Goal: Task Accomplishment & Management: Complete application form

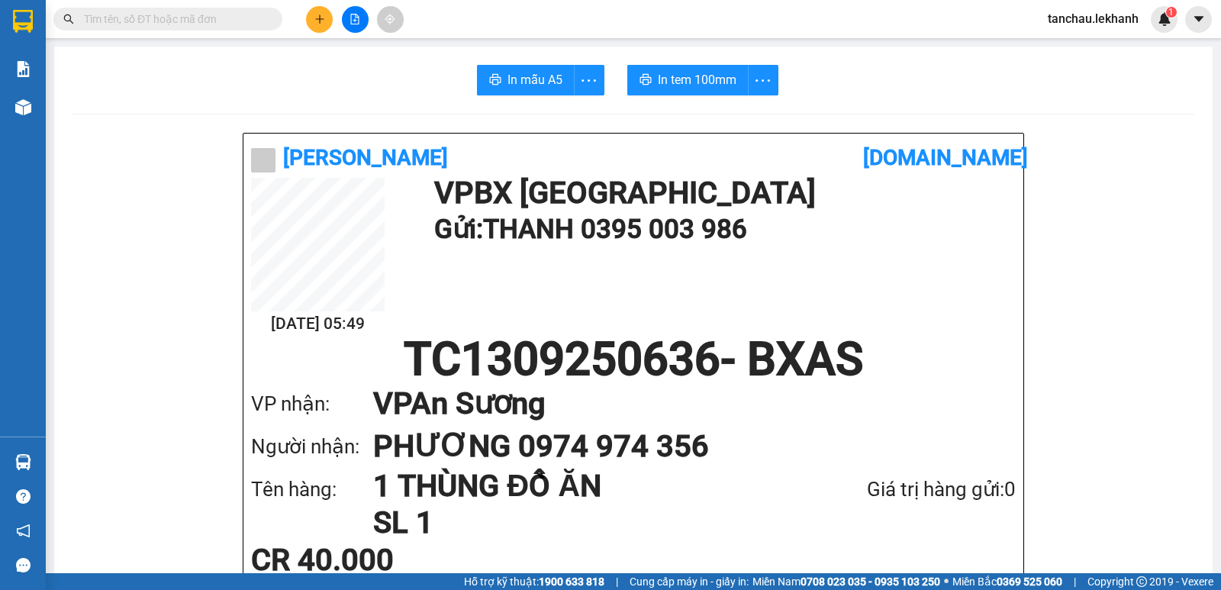
click at [326, 25] on button at bounding box center [319, 19] width 27 height 27
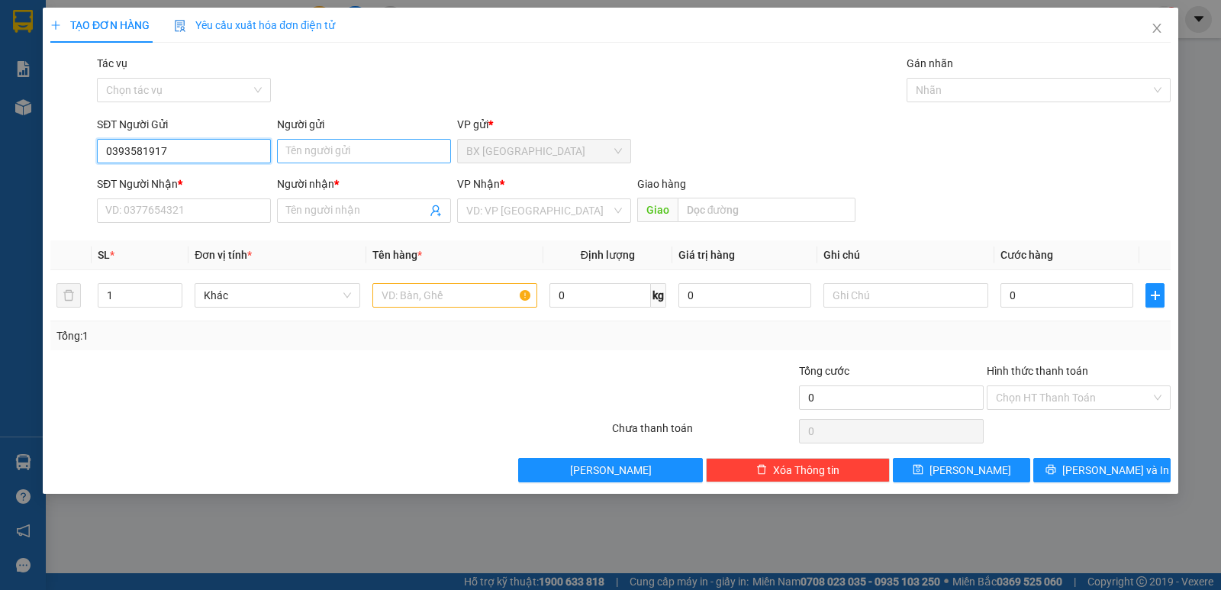
type input "0393581917"
click at [335, 150] on input "Người gửi" at bounding box center [364, 151] width 174 height 24
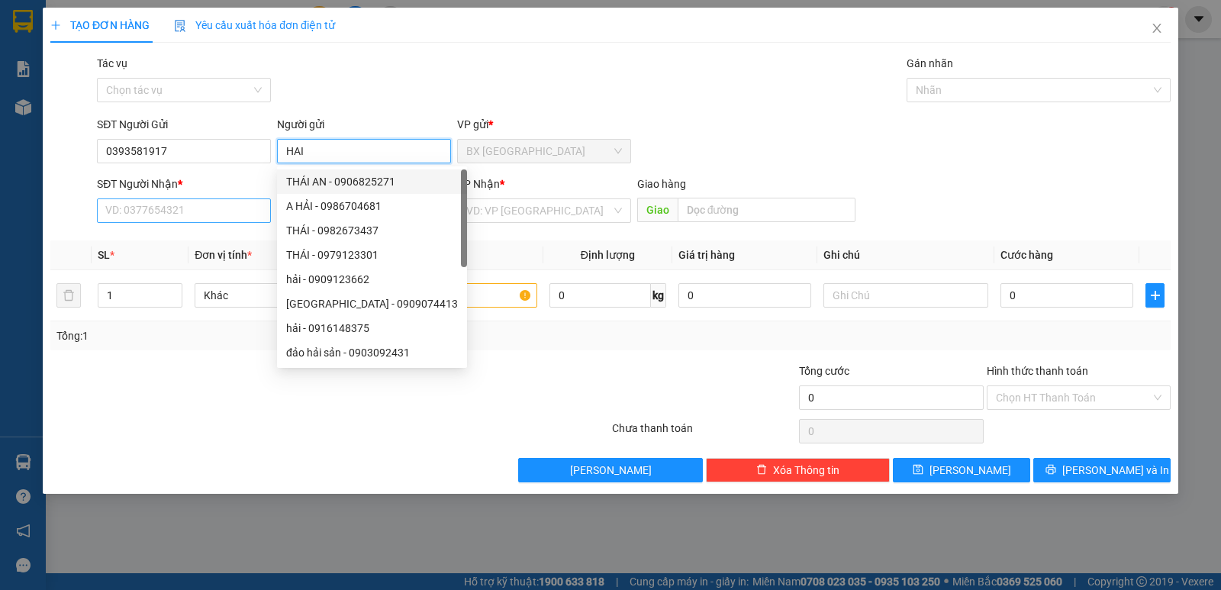
type input "HAI"
click at [179, 211] on input "SĐT Người Nhận *" at bounding box center [184, 210] width 174 height 24
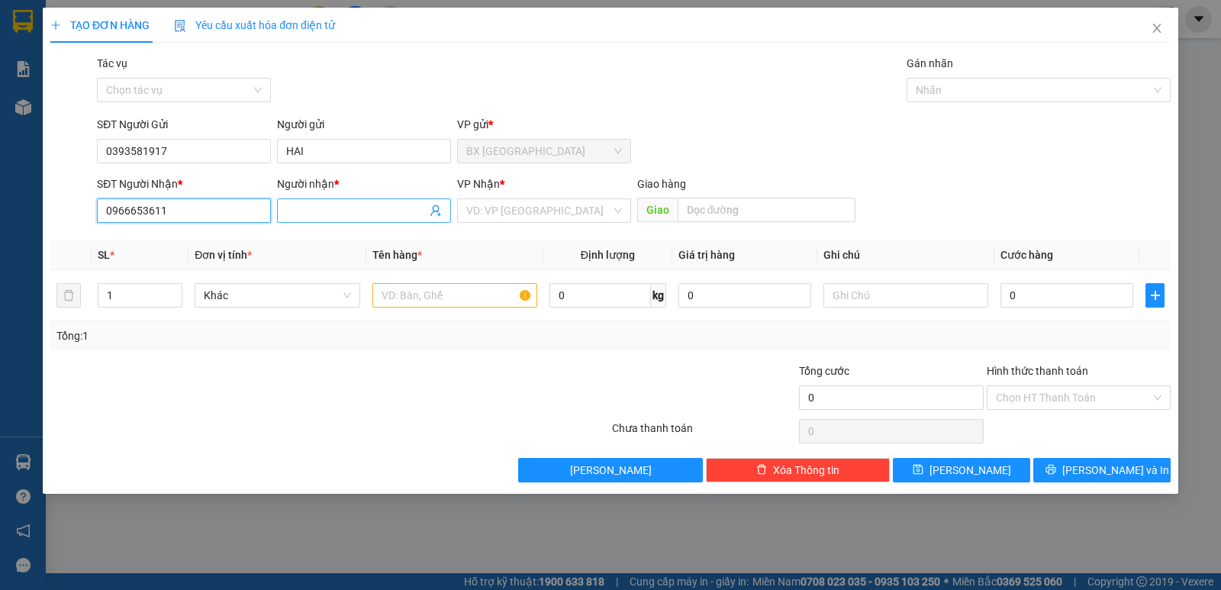
type input "0966653611"
click at [326, 205] on input "Người nhận *" at bounding box center [356, 210] width 140 height 17
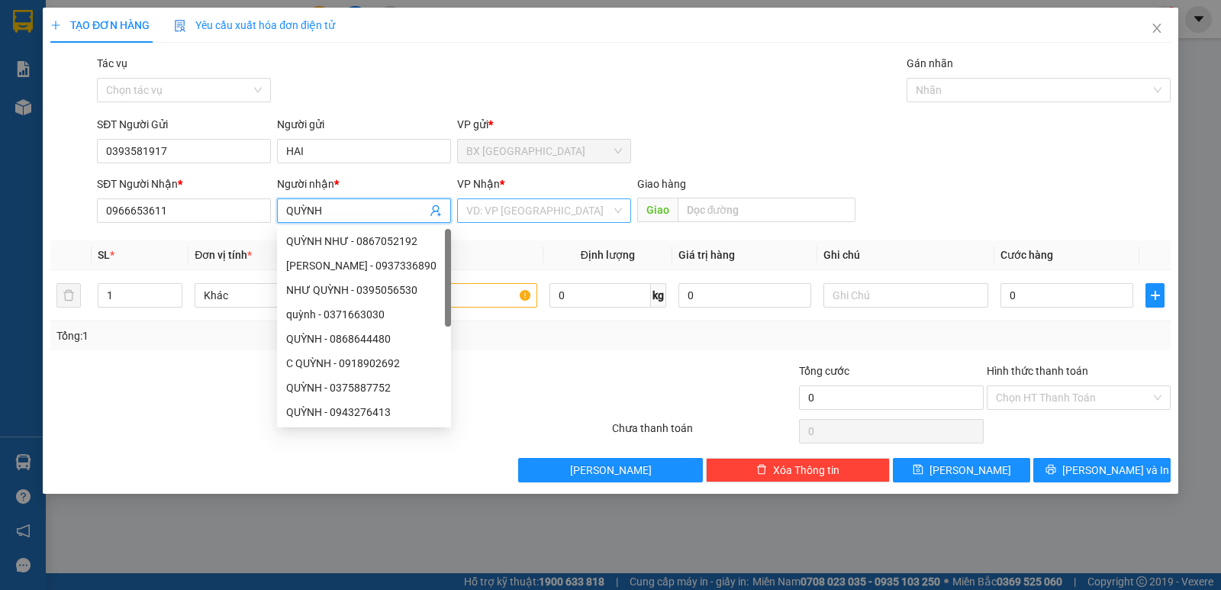
type input "QUỲNH"
click at [505, 215] on input "search" at bounding box center [538, 210] width 145 height 23
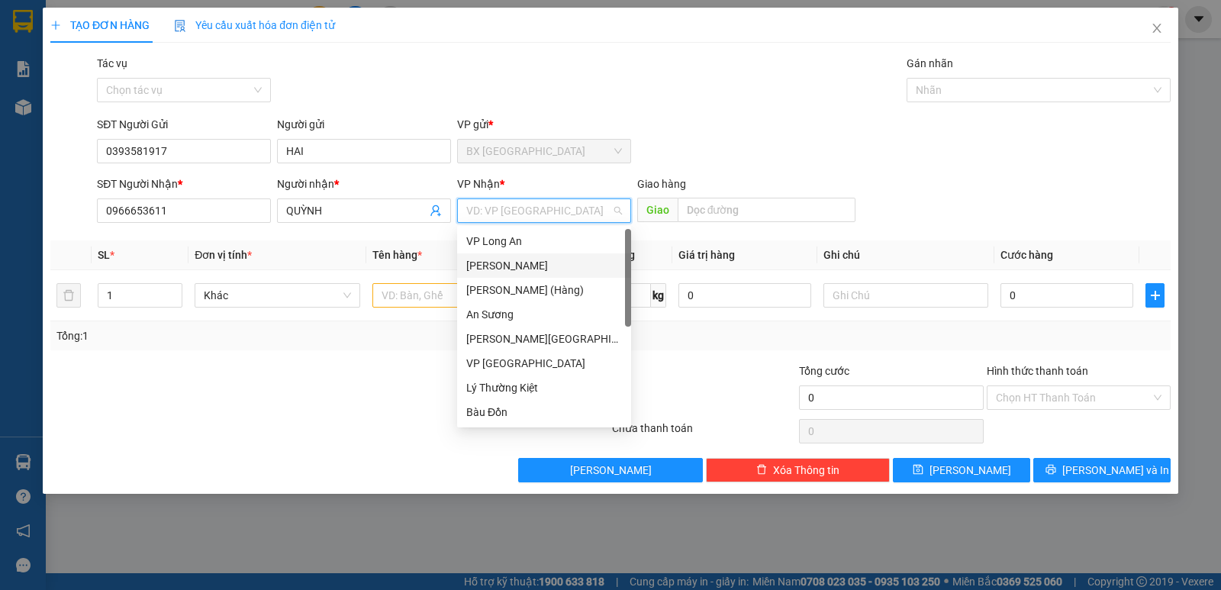
type input "A"
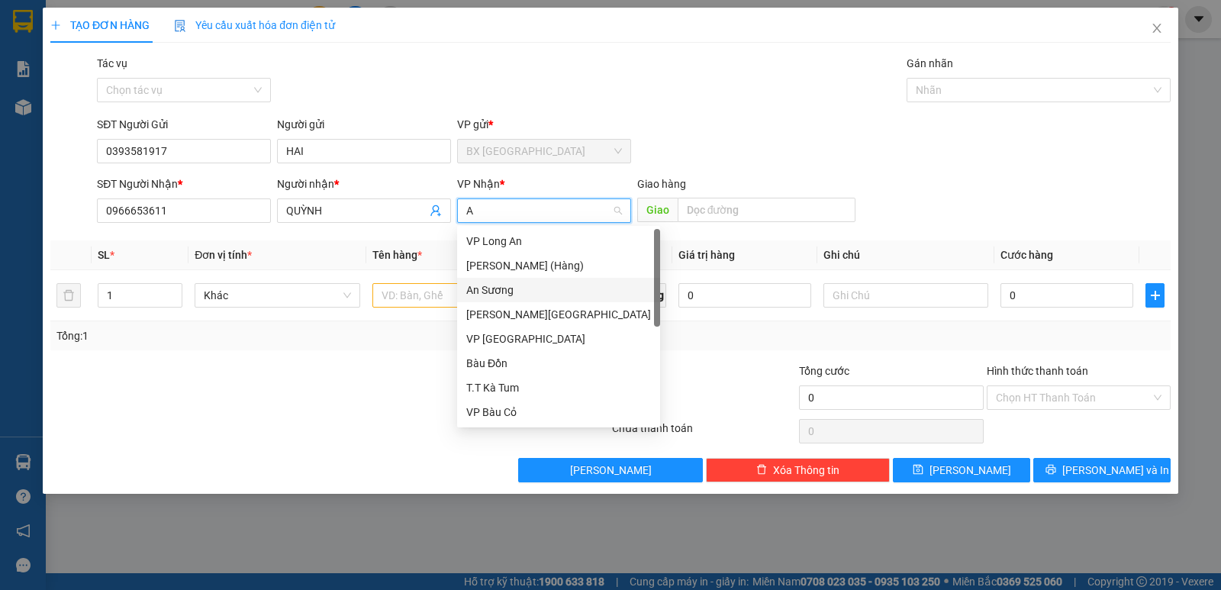
click at [505, 295] on div "An Sương" at bounding box center [558, 290] width 185 height 17
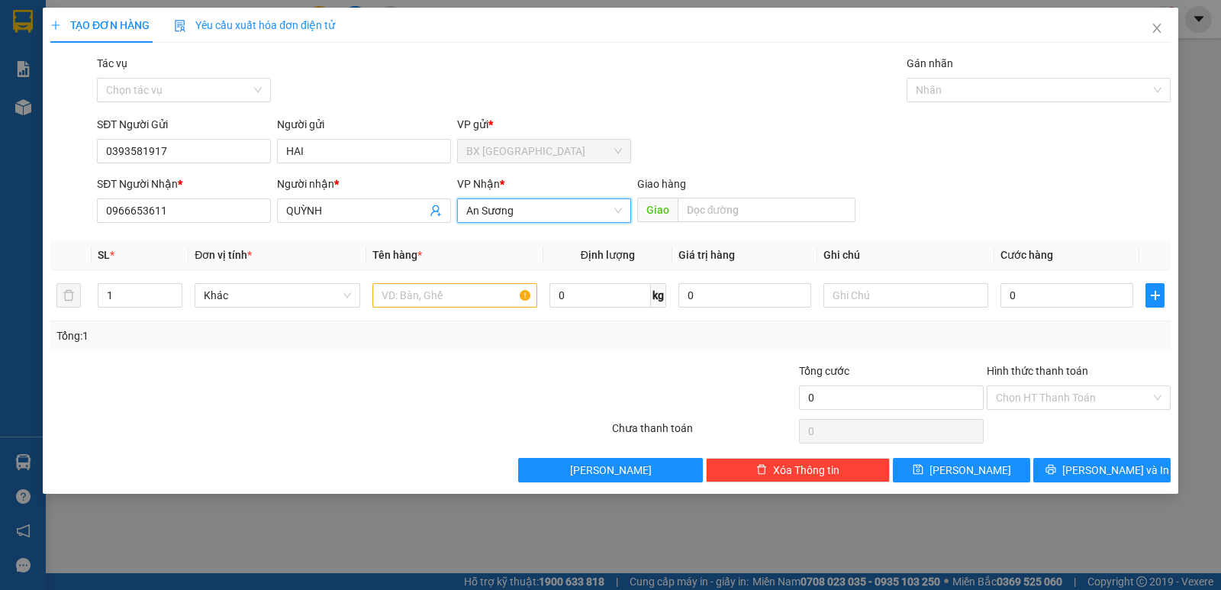
click at [532, 213] on span "An Sương" at bounding box center [544, 210] width 156 height 23
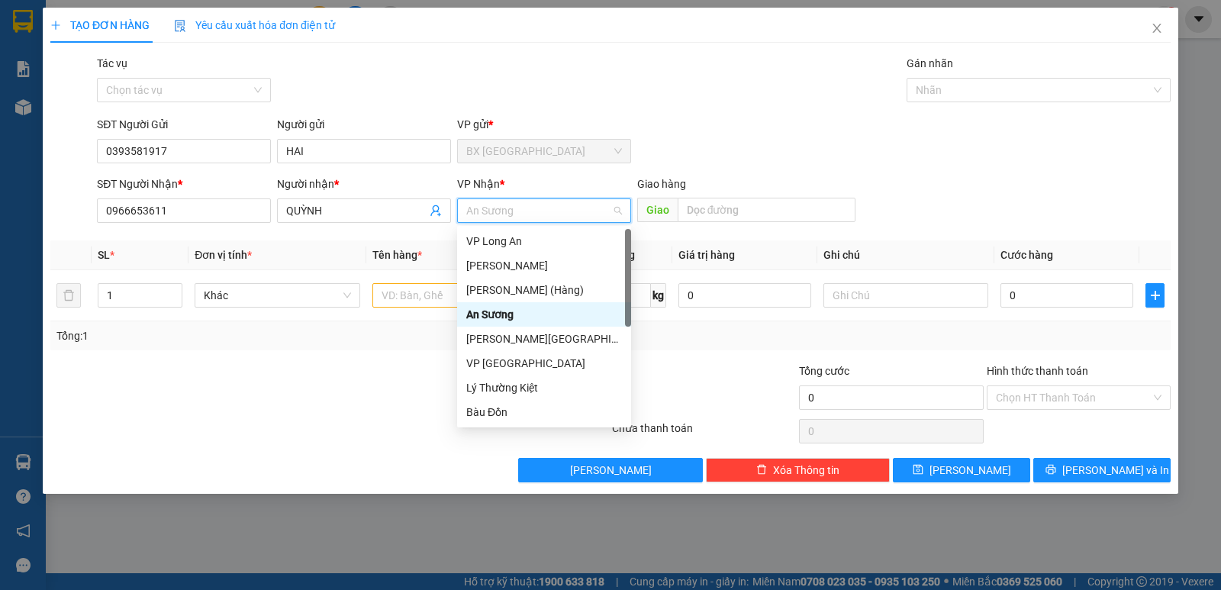
click at [532, 213] on span "An Sương" at bounding box center [544, 210] width 156 height 23
type input "B"
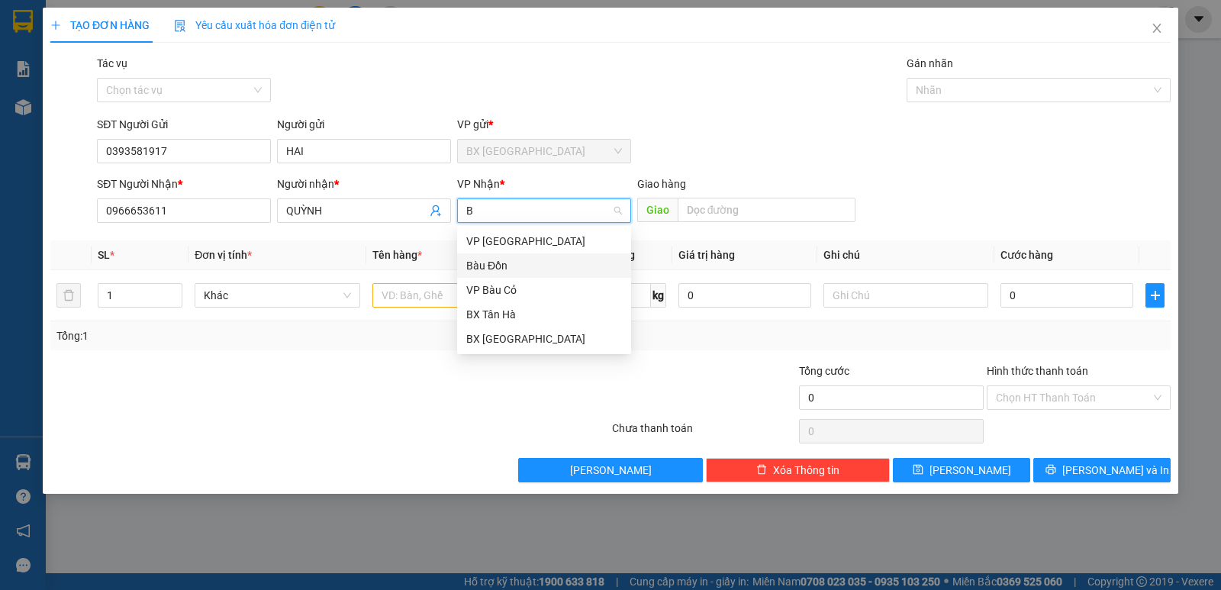
click at [511, 269] on div "Bàu Đồn" at bounding box center [544, 265] width 156 height 17
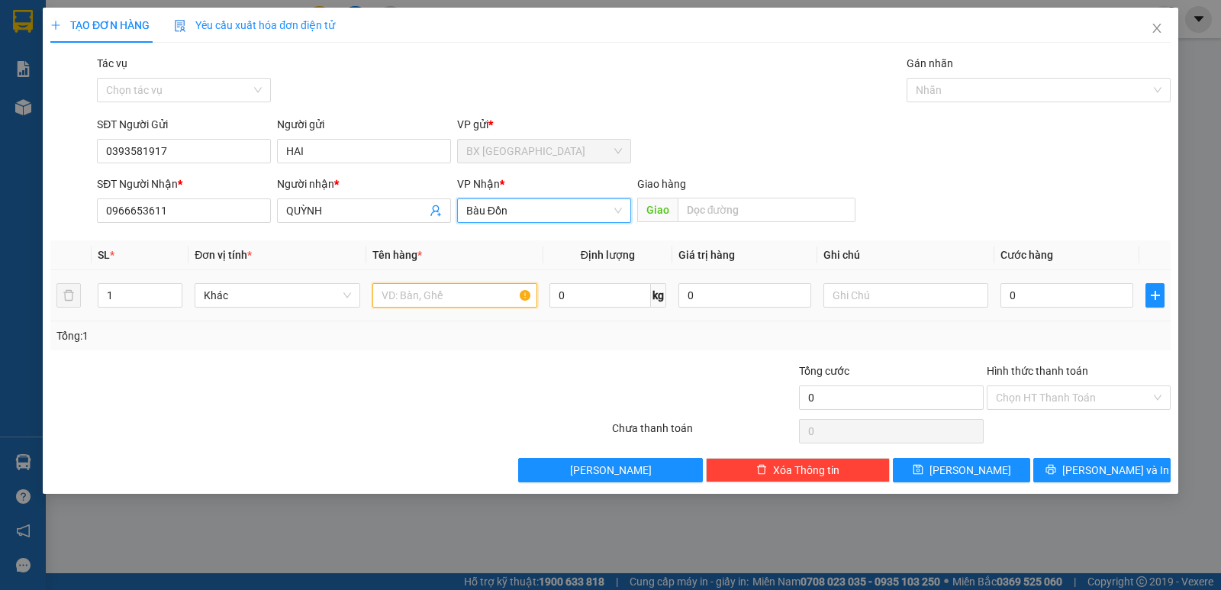
click at [418, 299] on input "text" at bounding box center [455, 295] width 165 height 24
type input "1 BÌA THƯ"
click at [1052, 291] on input "0" at bounding box center [1067, 295] width 133 height 24
type input "3"
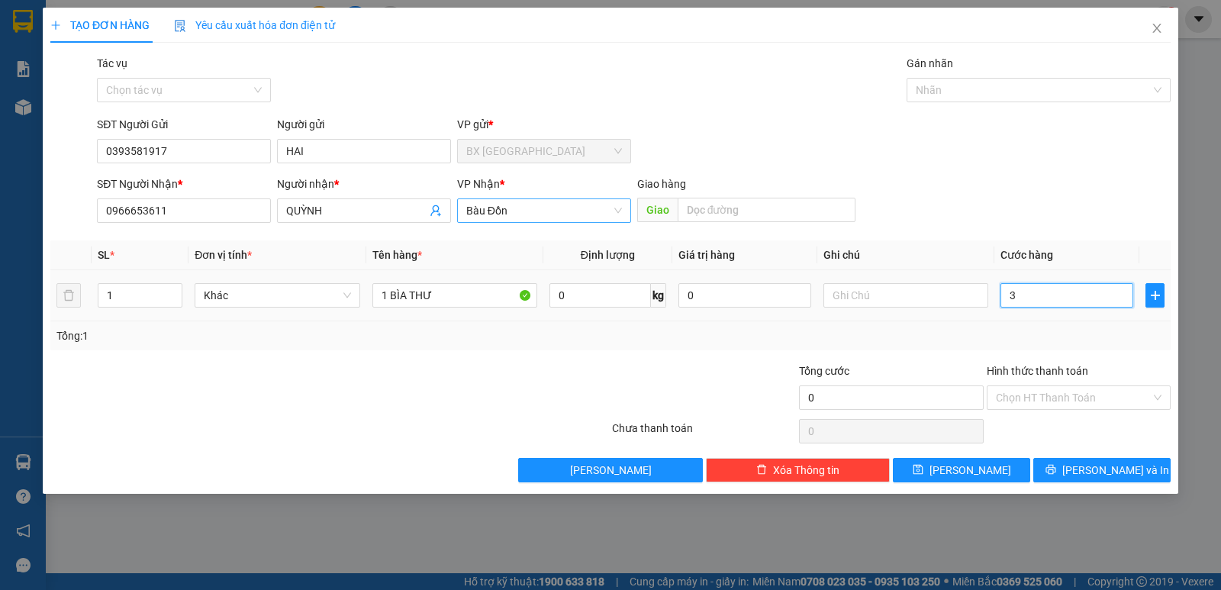
type input "3"
type input "30"
type input "30.000"
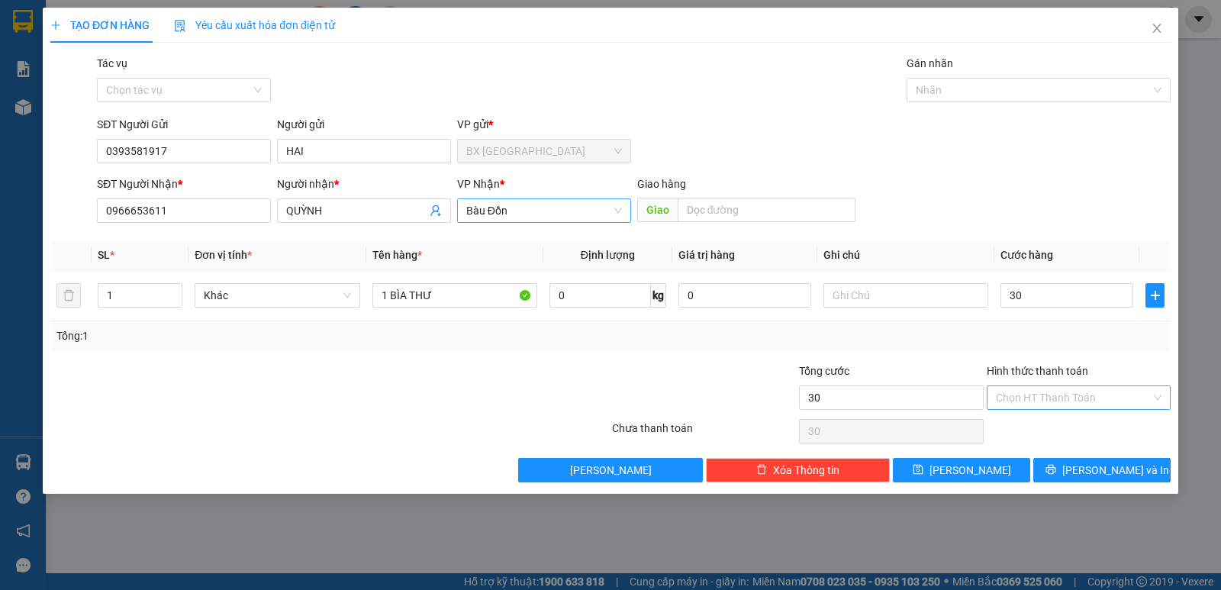
type input "30.000"
click at [1043, 394] on input "Hình thức thanh toán" at bounding box center [1073, 397] width 155 height 23
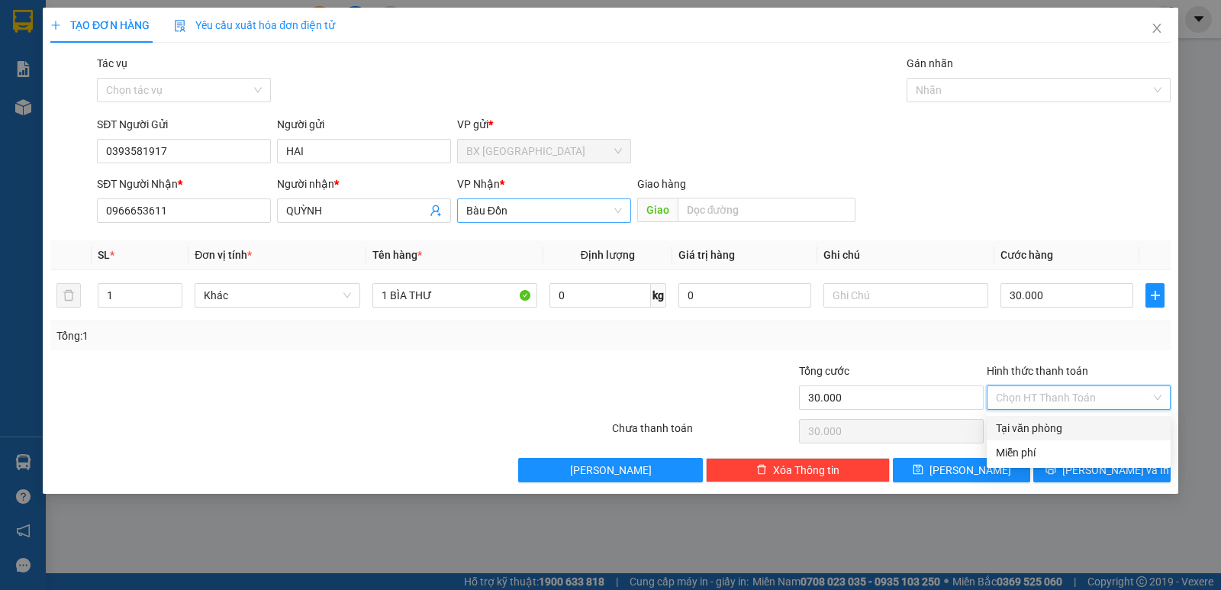
click at [1043, 427] on div "Tại văn phòng" at bounding box center [1079, 428] width 166 height 17
type input "0"
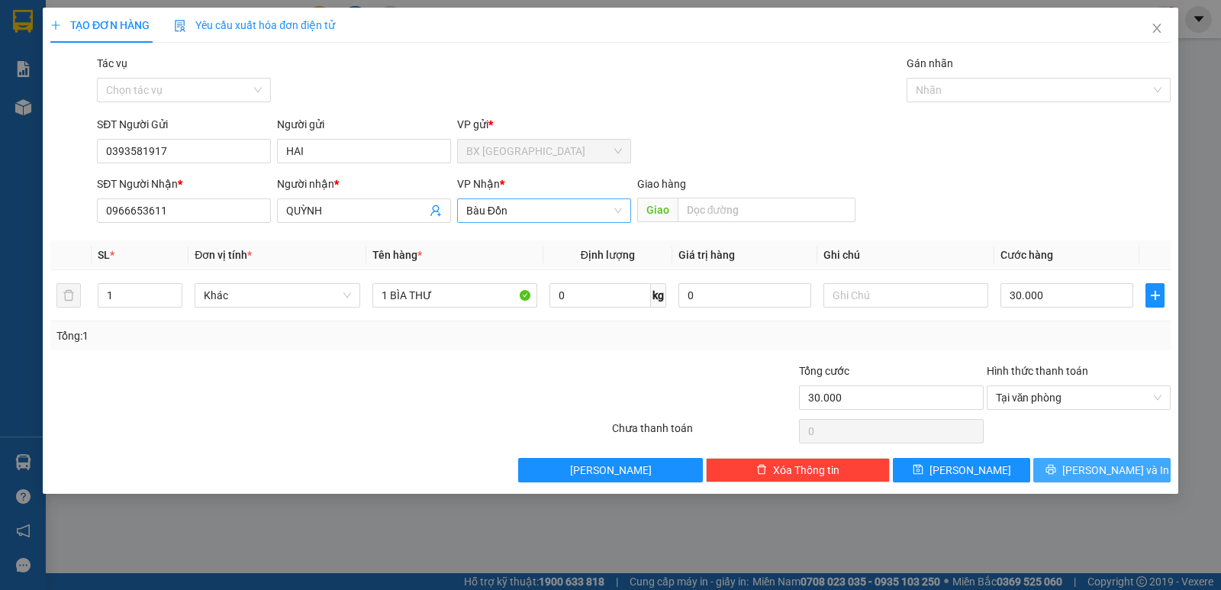
click at [1107, 471] on span "[PERSON_NAME] và In" at bounding box center [1116, 470] width 107 height 17
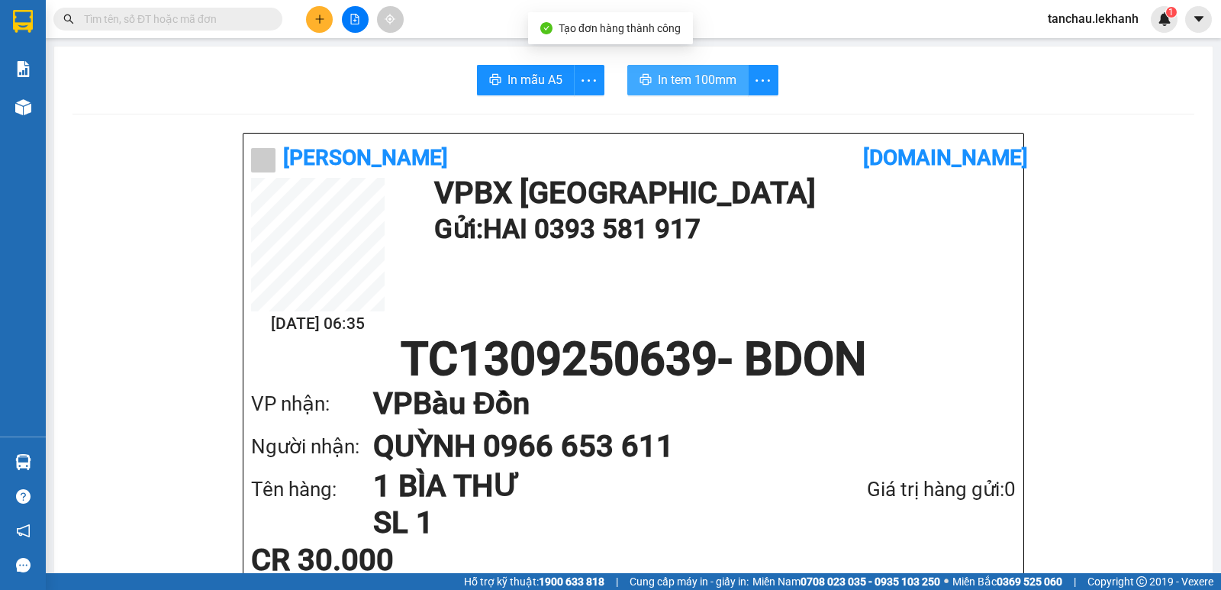
click at [706, 88] on span "In tem 100mm" at bounding box center [697, 79] width 79 height 19
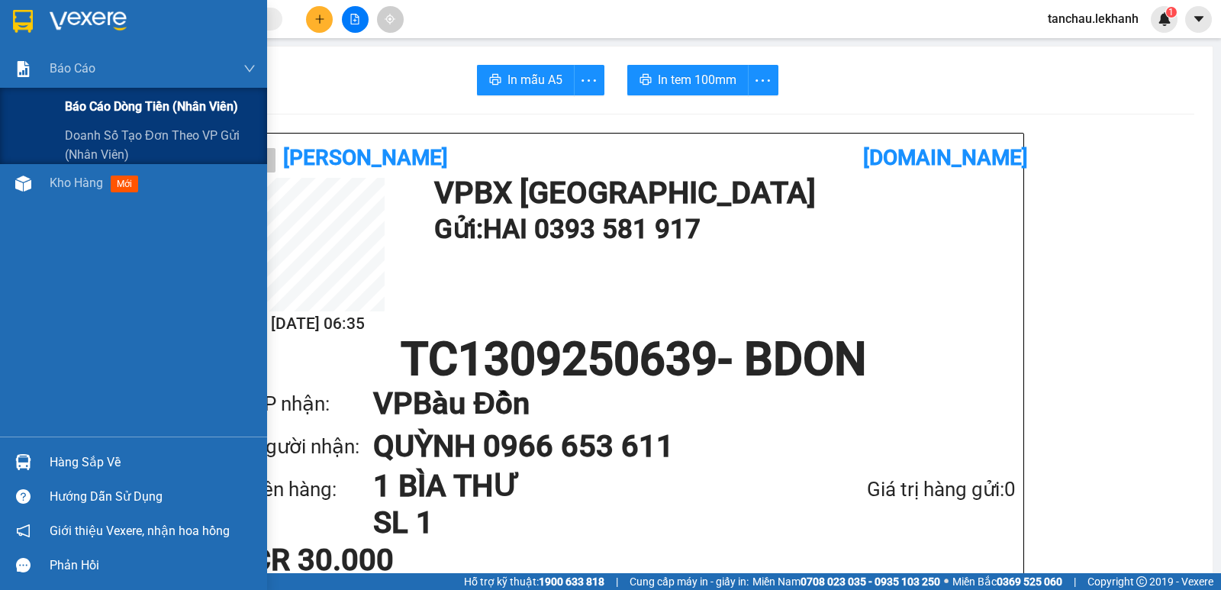
click at [105, 108] on span "Báo cáo dòng tiền (nhân viên)" at bounding box center [151, 106] width 173 height 19
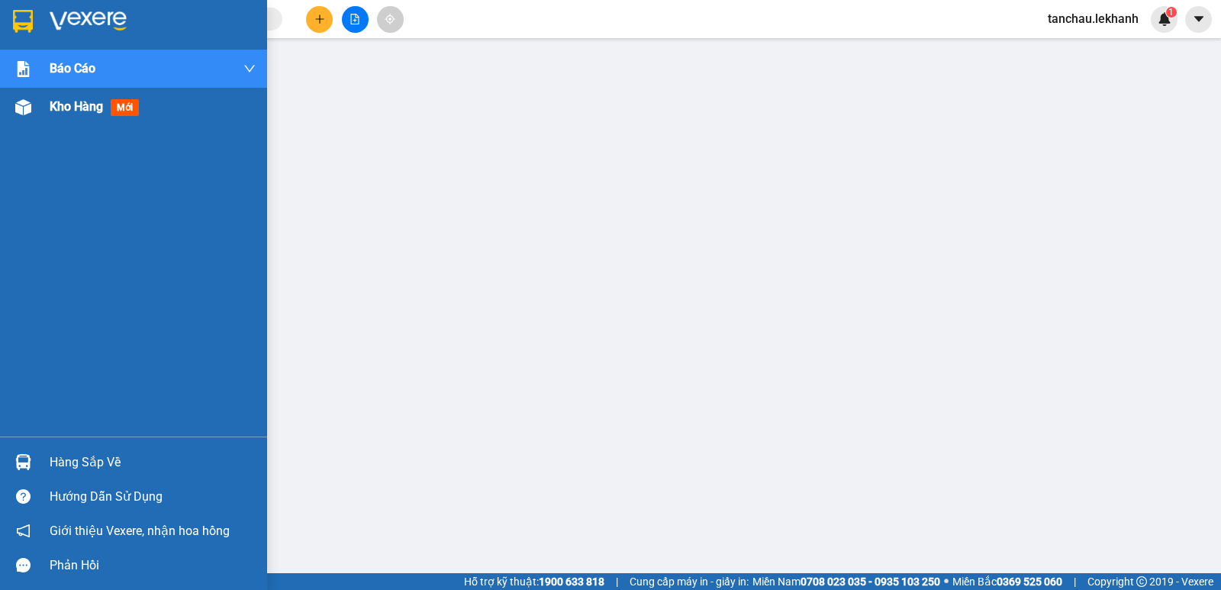
click at [76, 102] on span "Kho hàng" at bounding box center [76, 106] width 53 height 15
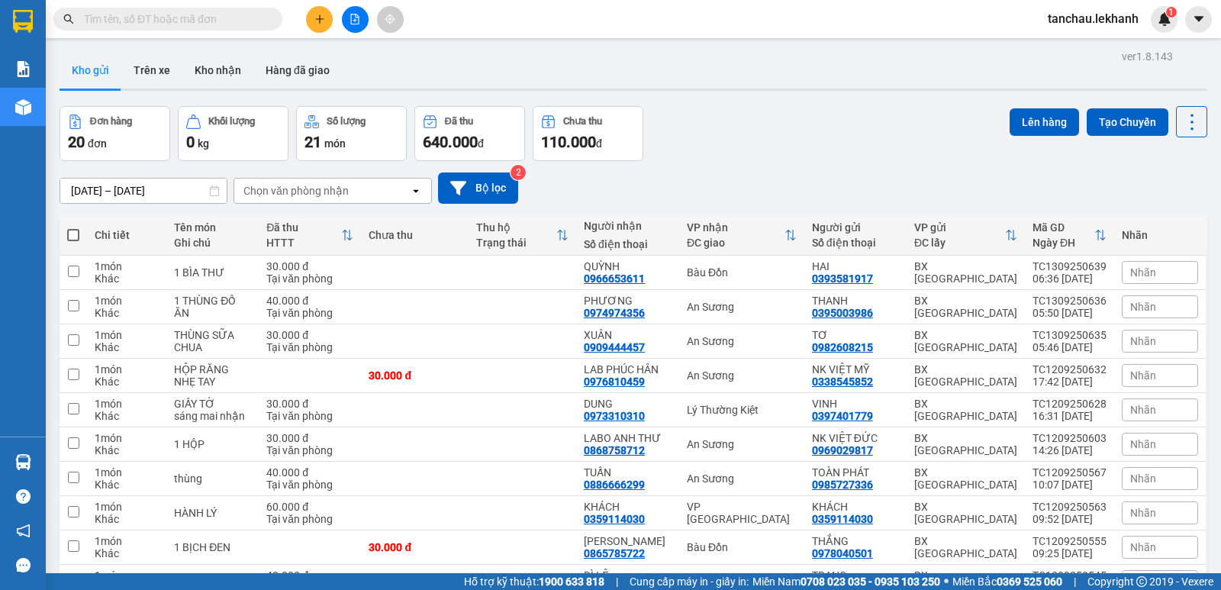
click at [77, 190] on input "[DATE] – [DATE]" at bounding box center [143, 191] width 166 height 24
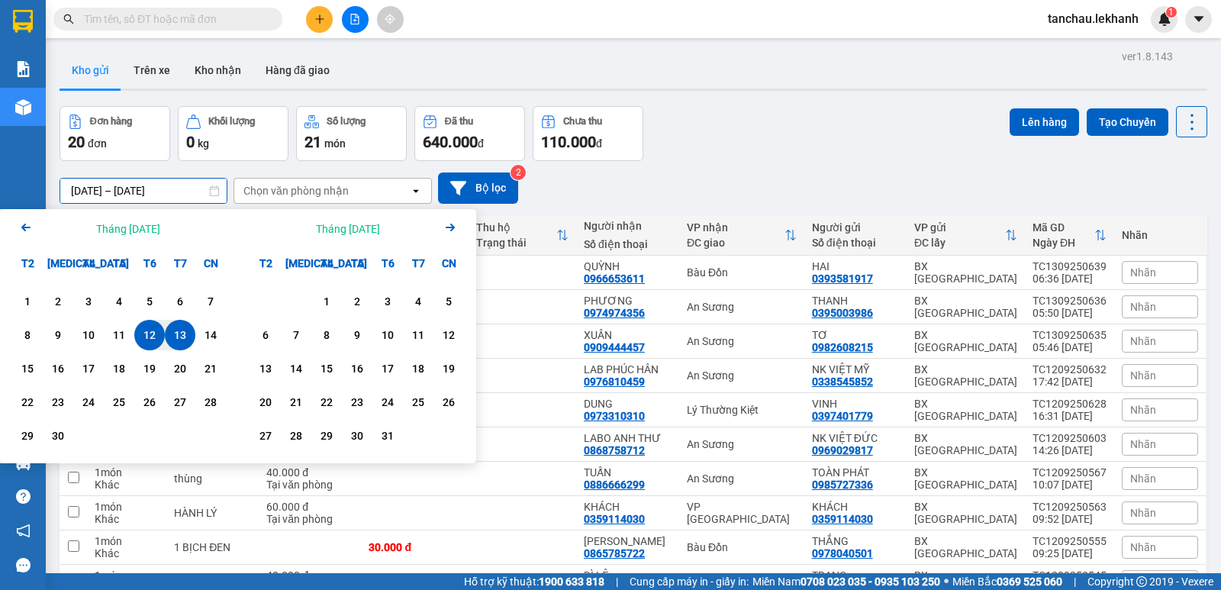
click at [175, 334] on div "13" at bounding box center [179, 335] width 21 height 18
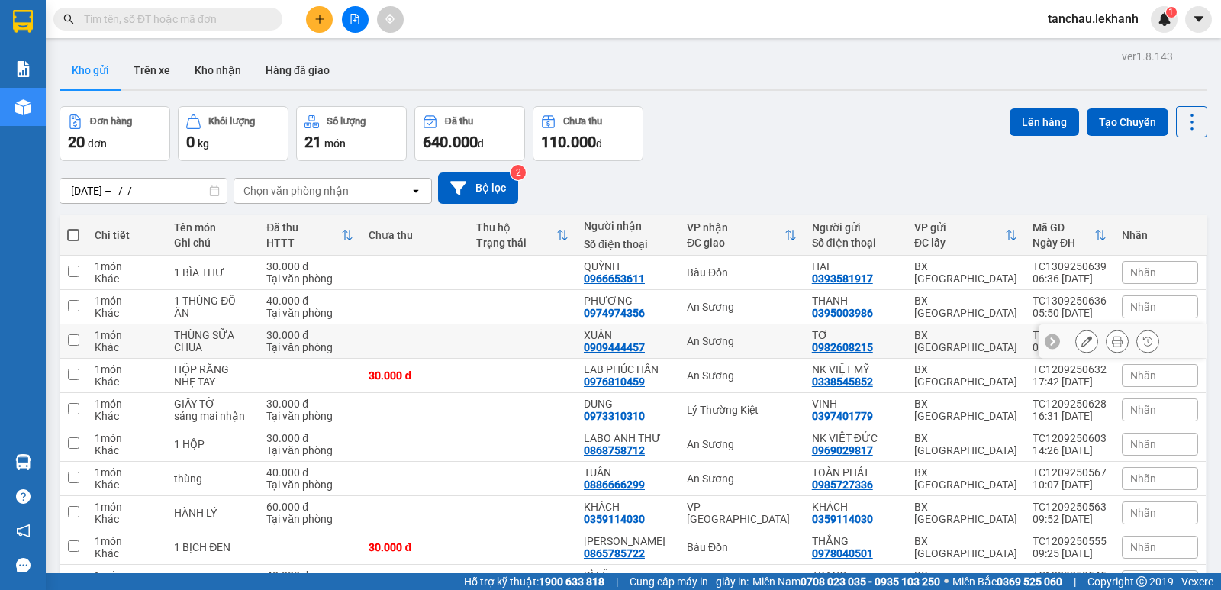
type input "[DATE] – [DATE]"
